Goal: Information Seeking & Learning: Learn about a topic

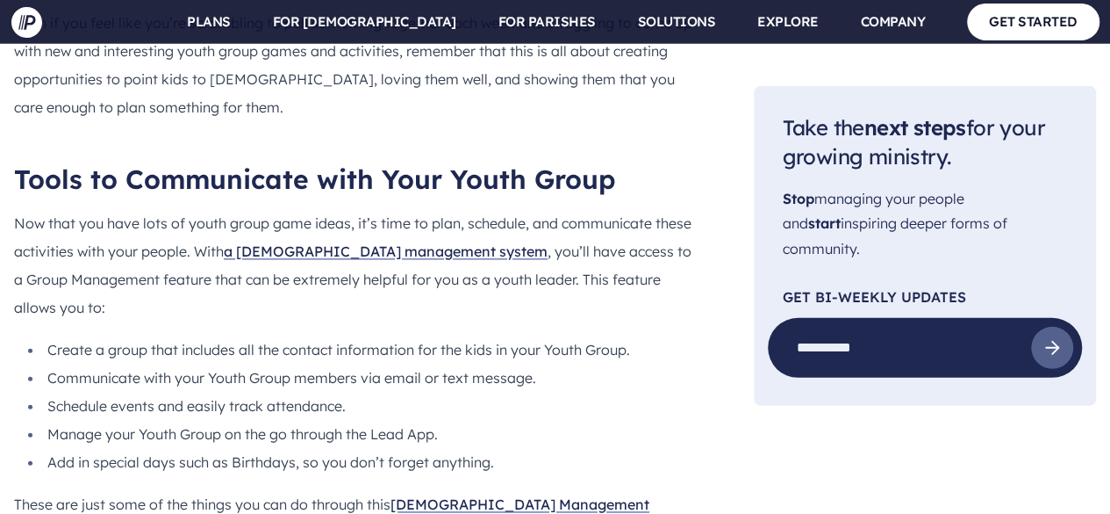
scroll to position [15784, 0]
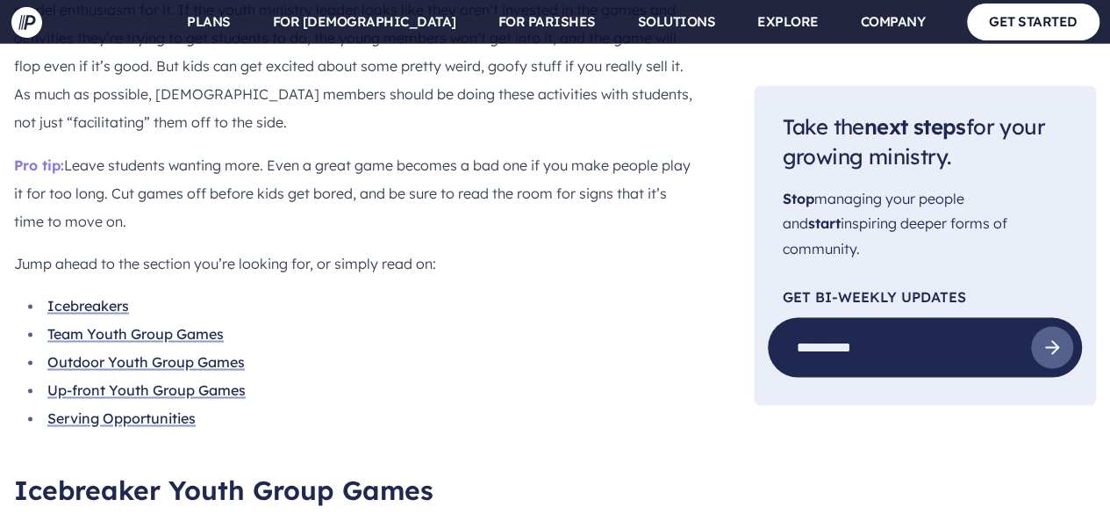
scroll to position [1521, 0]
click at [155, 323] on link "Team Youth Group Games" at bounding box center [135, 332] width 176 height 18
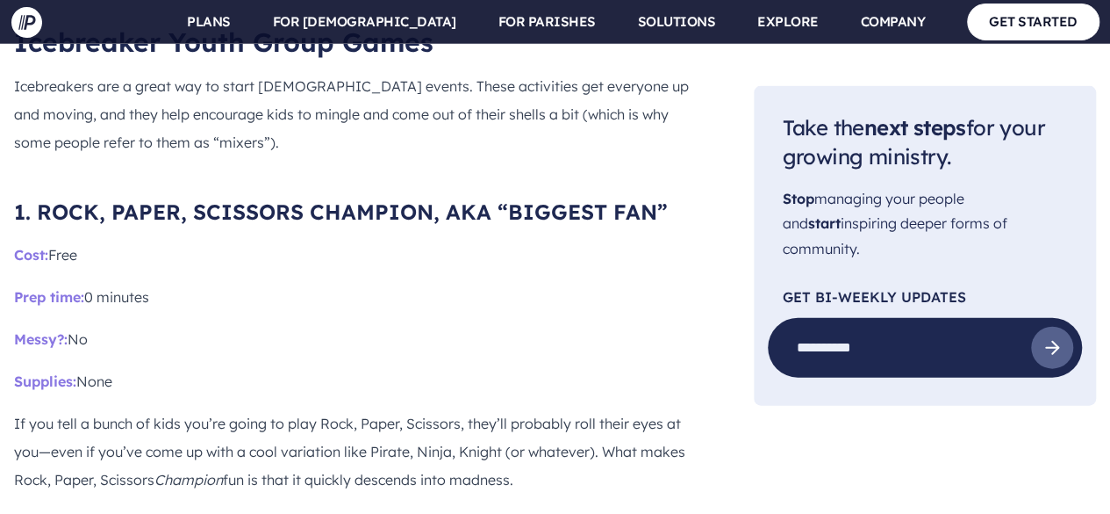
scroll to position [1966, 0]
click at [40, 199] on span "1. ROCK, PAPER, SCISSORS CHAMPION, AKA “BIGGEST FAN”" at bounding box center [341, 212] width 654 height 26
click at [42, 199] on span "1. ROCK, PAPER, SCISSORS CHAMPION, AKA “BIGGEST FAN”" at bounding box center [341, 212] width 654 height 26
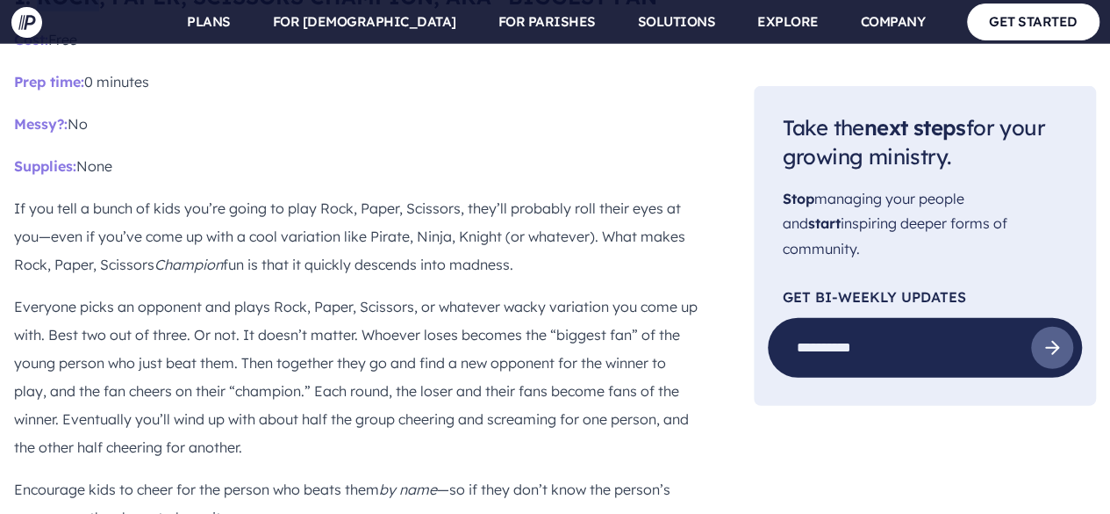
scroll to position [2213, 0]
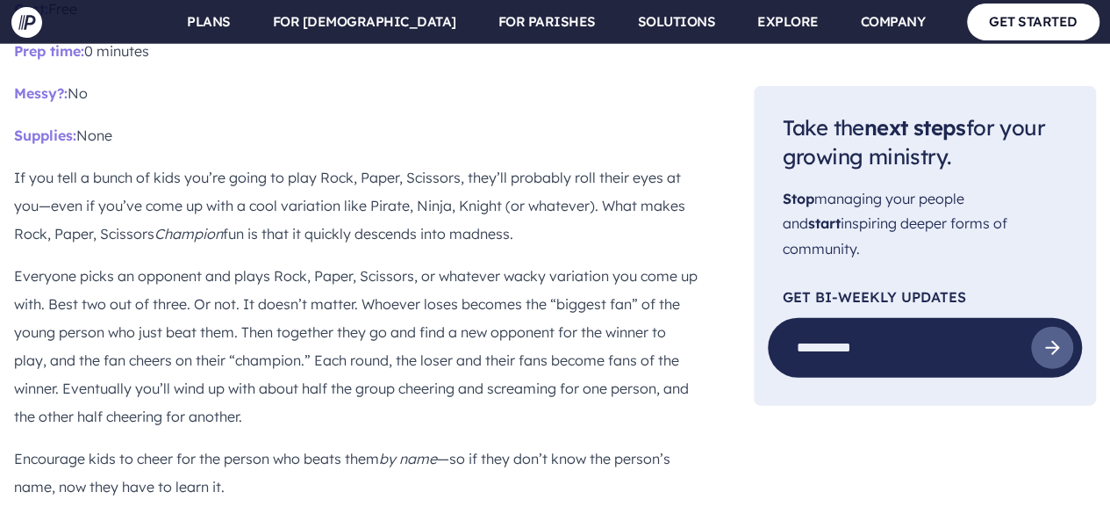
click at [125, 444] on p "Encourage kids to cheer for the person who beats them by name —so if they don’t…" at bounding box center [356, 472] width 684 height 56
click at [16, 444] on p "Encourage kids to cheer for the person who beats them by name —so if they don’t…" at bounding box center [356, 472] width 684 height 56
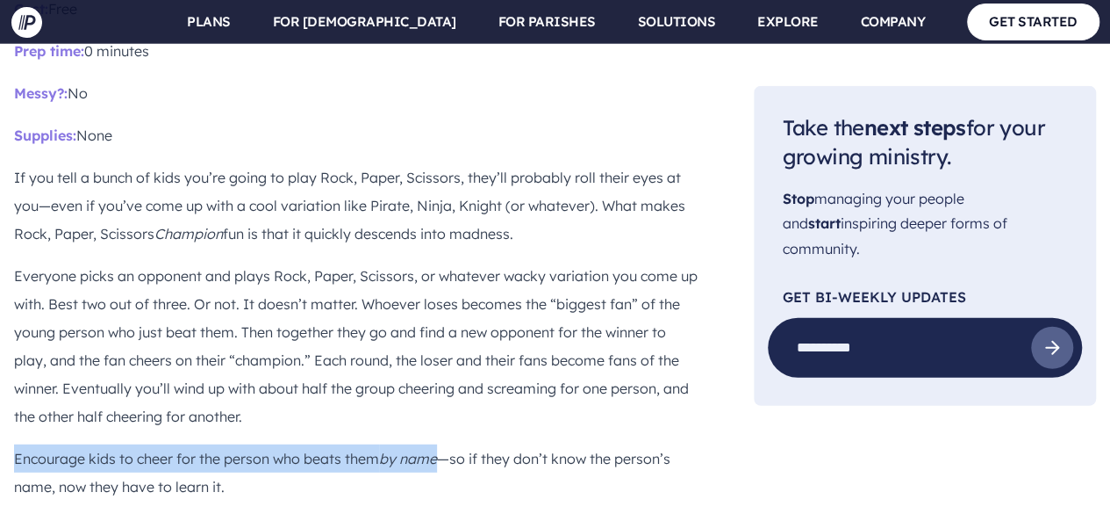
drag, startPoint x: 16, startPoint y: 378, endPoint x: 413, endPoint y: 382, distance: 396.8
click at [413, 444] on p "Encourage kids to cheer for the person who beats them by name —so if they don’t…" at bounding box center [356, 472] width 684 height 56
copy p "Encourage kids to cheer for the person who beats them by name"
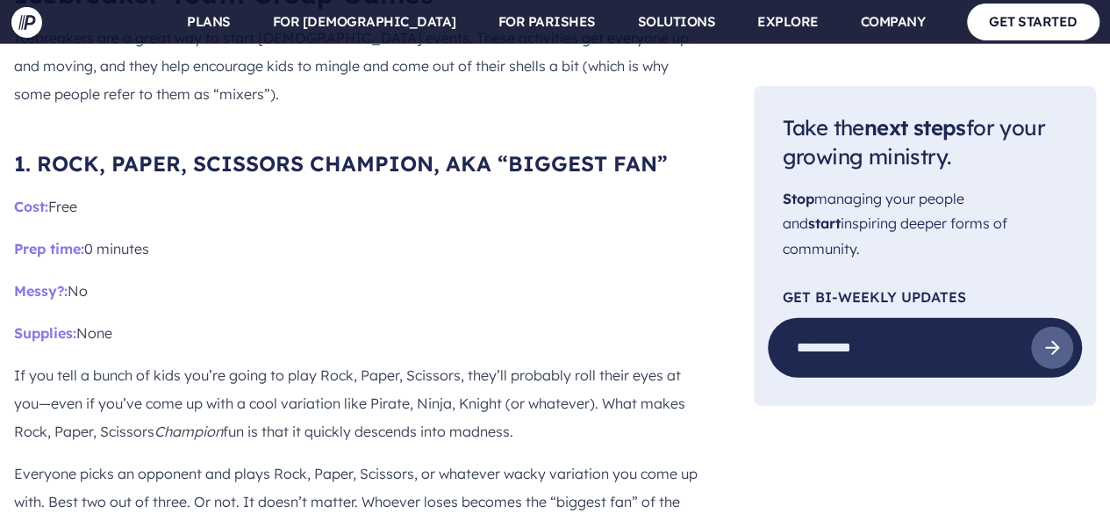
scroll to position [2014, 0]
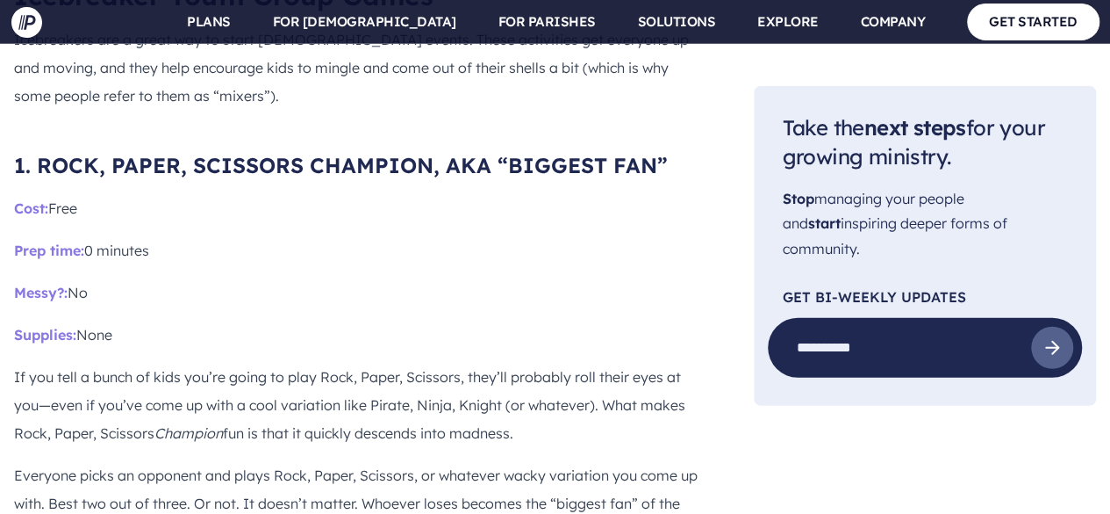
click at [134, 363] on p "If you tell a bunch of kids you’re going to play Rock, Paper, Scissors, they’ll…" at bounding box center [356, 405] width 684 height 84
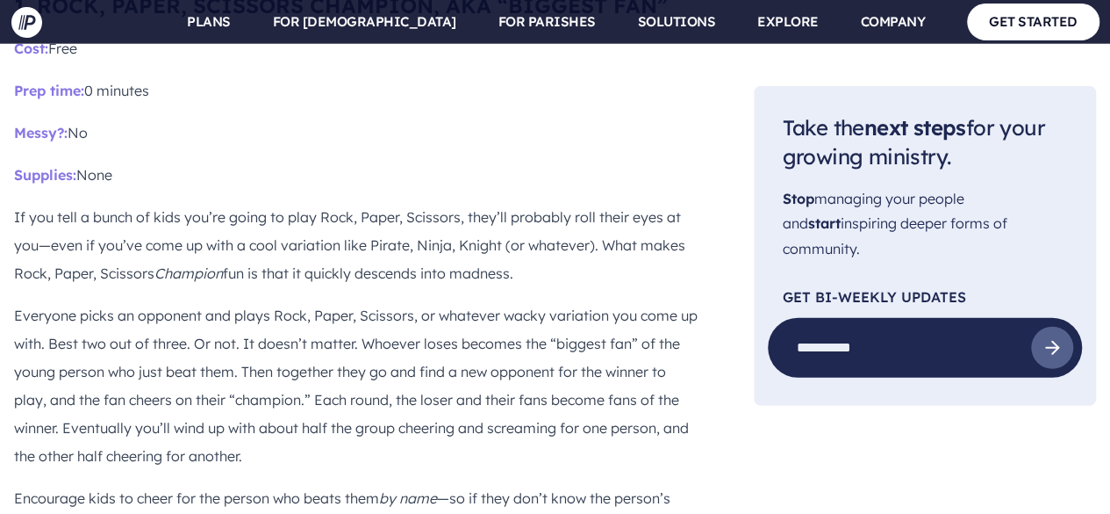
scroll to position [2174, 0]
click at [18, 300] on p "Everyone picks an opponent and plays Rock, Paper, Scissors, or whatever wacky v…" at bounding box center [356, 384] width 684 height 169
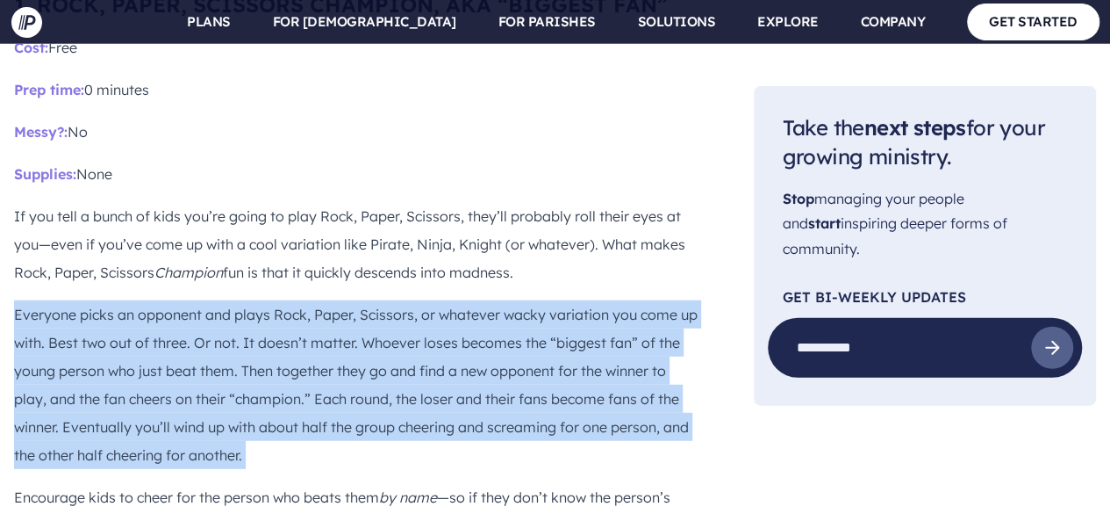
drag, startPoint x: 18, startPoint y: 239, endPoint x: 276, endPoint y: 370, distance: 289.3
click at [276, 370] on p "Everyone picks an opponent and plays Rock, Paper, Scissors, or whatever wacky v…" at bounding box center [356, 384] width 684 height 169
copy div "Everyone picks an opponent and plays Rock, Paper, Scissors, or whatever wacky v…"
click at [354, 300] on p "Everyone picks an opponent and plays Rock, Paper, Scissors, or whatever wacky v…" at bounding box center [356, 384] width 684 height 169
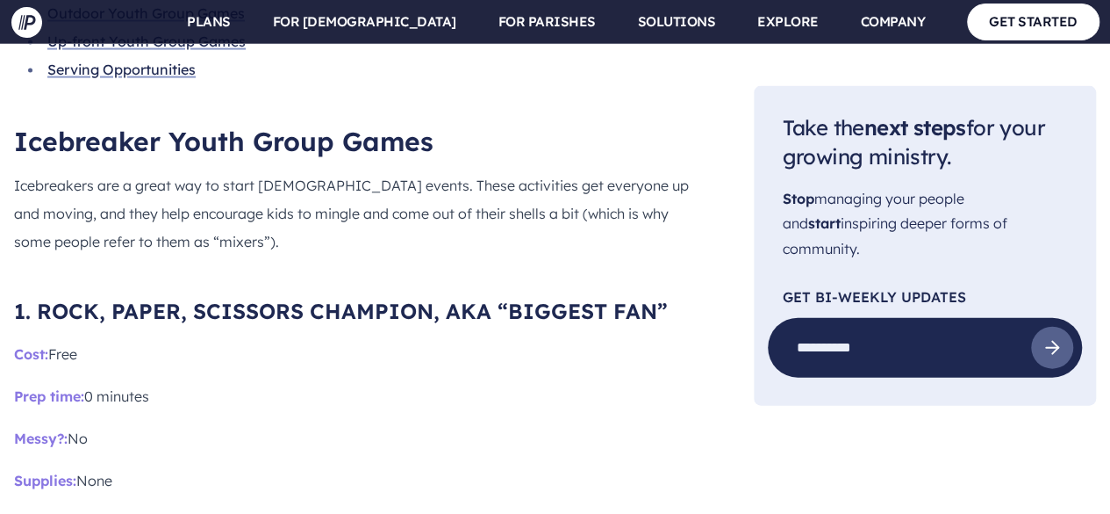
scroll to position [1867, 0]
click at [36, 298] on span "1. ROCK, PAPER, SCISSORS CHAMPION, AKA “BIGGEST FAN”" at bounding box center [341, 311] width 654 height 26
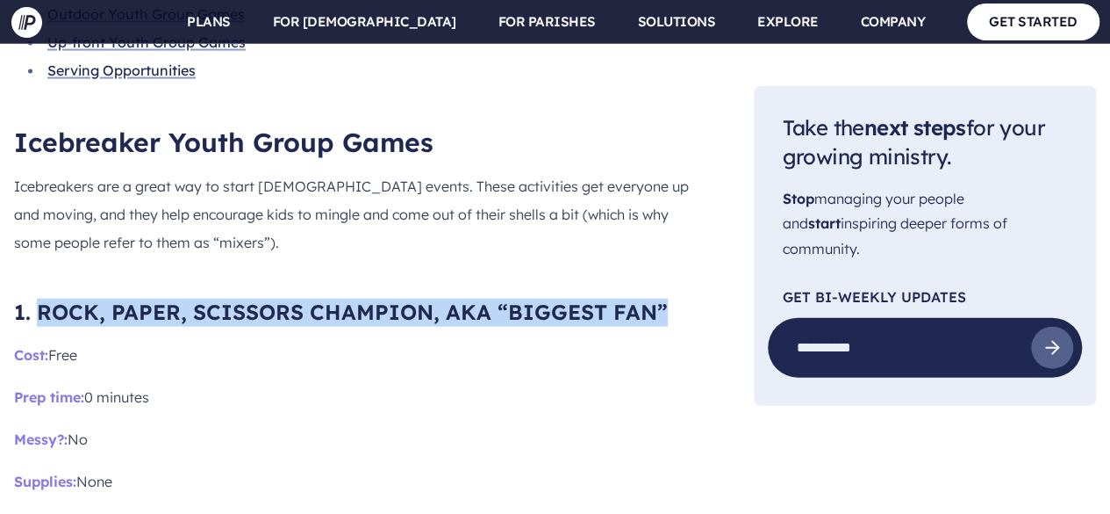
drag, startPoint x: 36, startPoint y: 237, endPoint x: 667, endPoint y: 218, distance: 631.4
